Goal: Navigation & Orientation: Find specific page/section

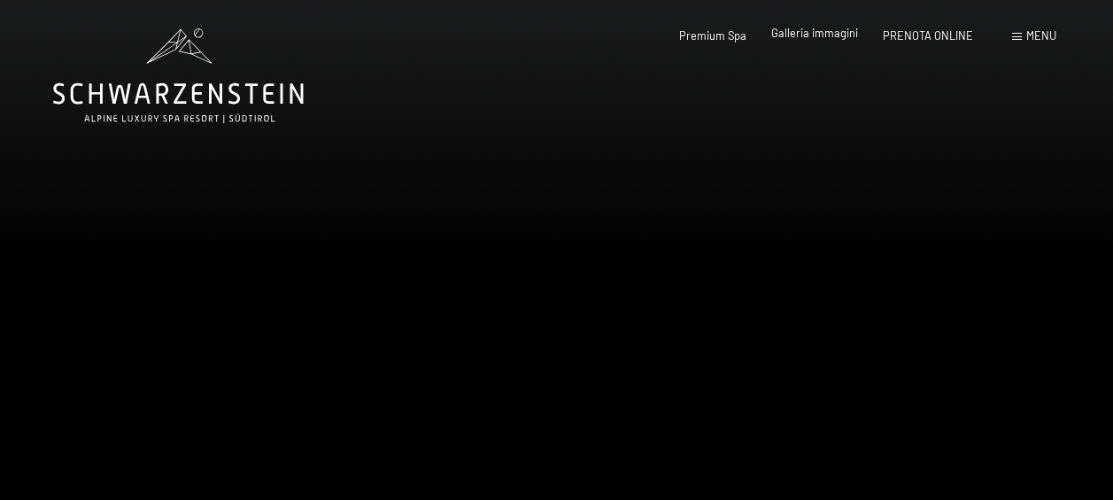
click at [822, 31] on span "Galleria immagini" at bounding box center [815, 33] width 87 height 14
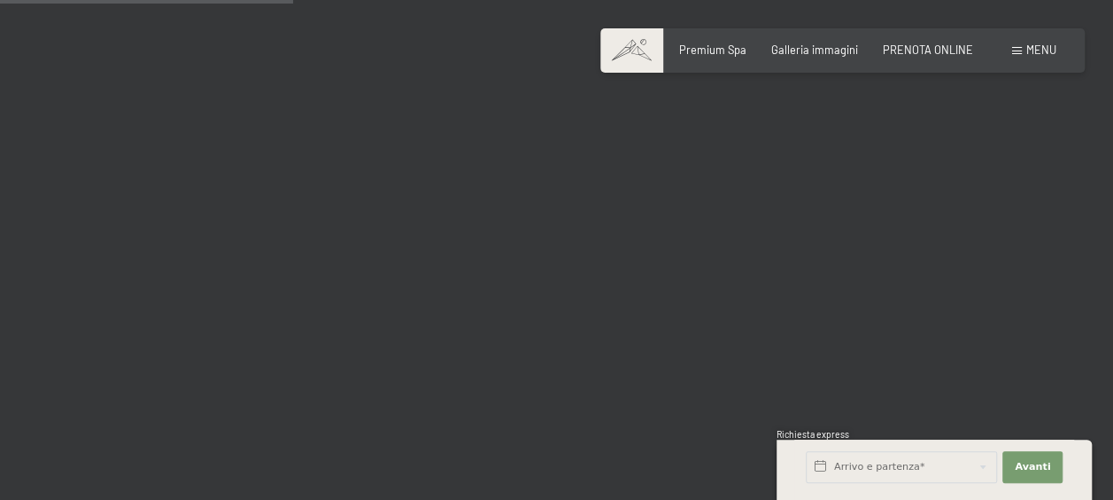
scroll to position [4246, 0]
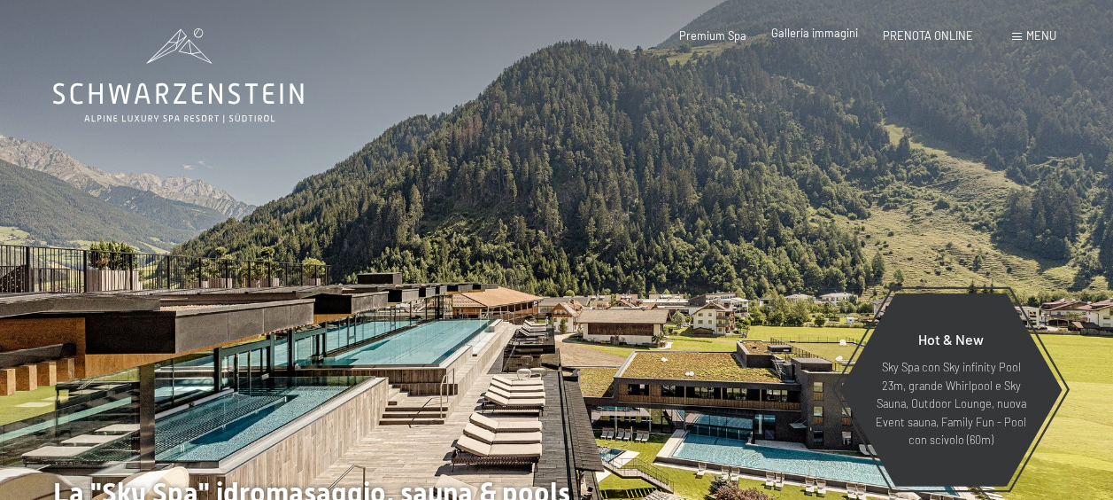
click at [811, 27] on span "Galleria immagini" at bounding box center [815, 33] width 87 height 14
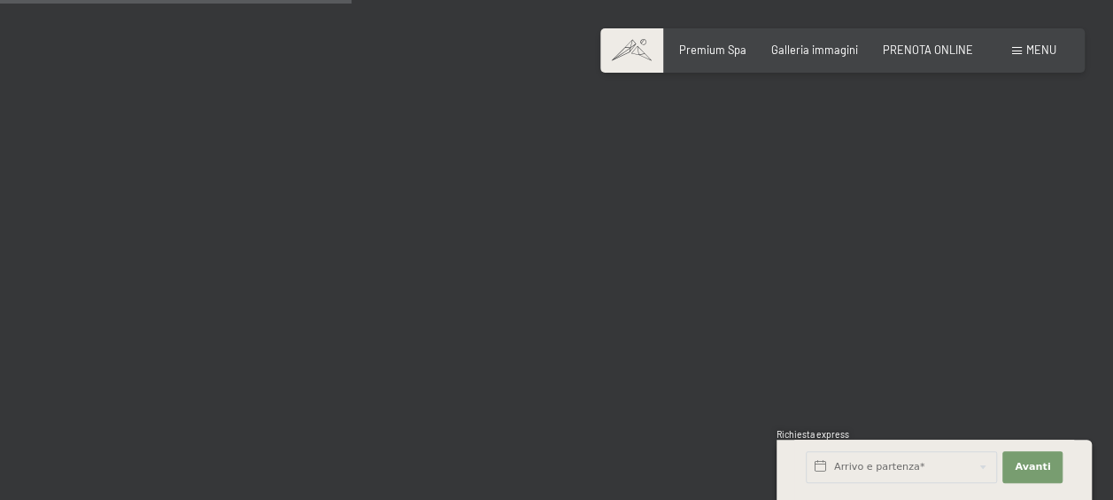
scroll to position [5099, 0]
